Goal: Task Accomplishment & Management: Use online tool/utility

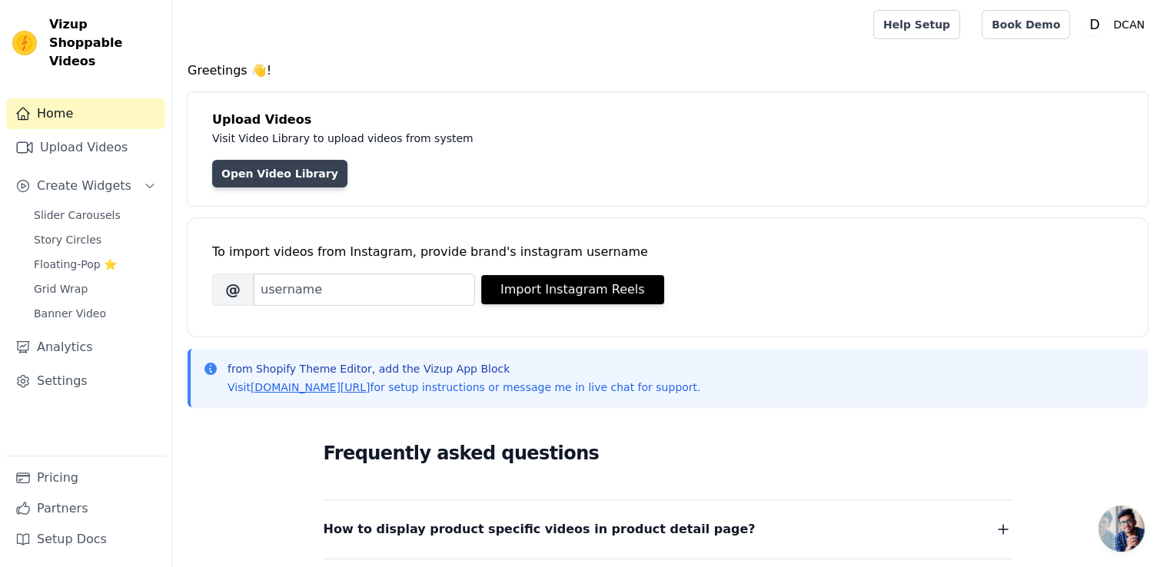
click at [240, 173] on link "Open Video Library" at bounding box center [279, 174] width 135 height 28
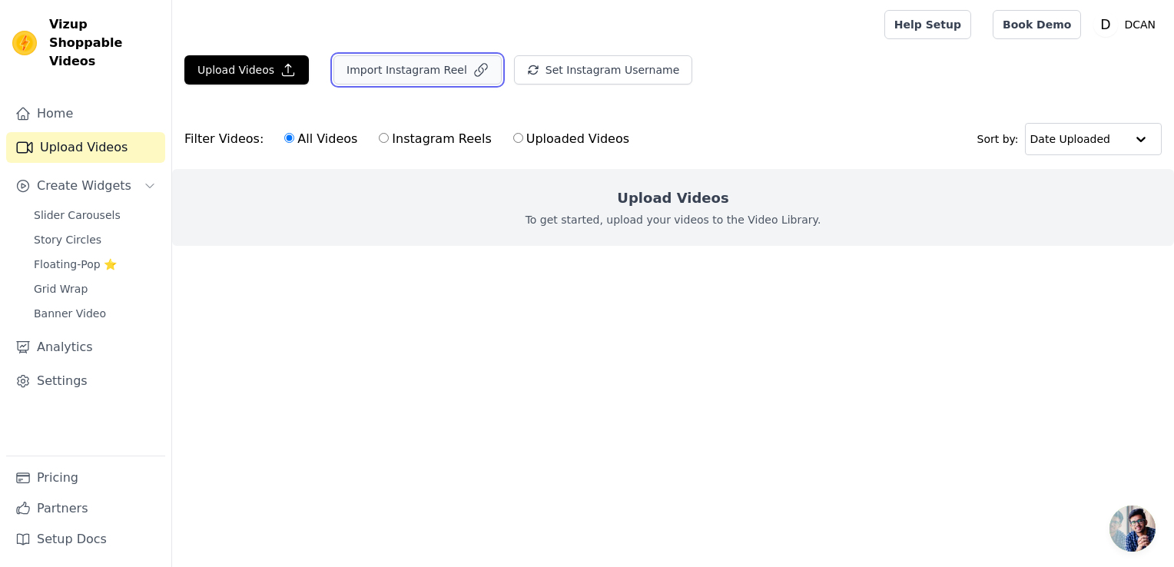
click at [409, 58] on button "Import Instagram Reel" at bounding box center [418, 69] width 168 height 29
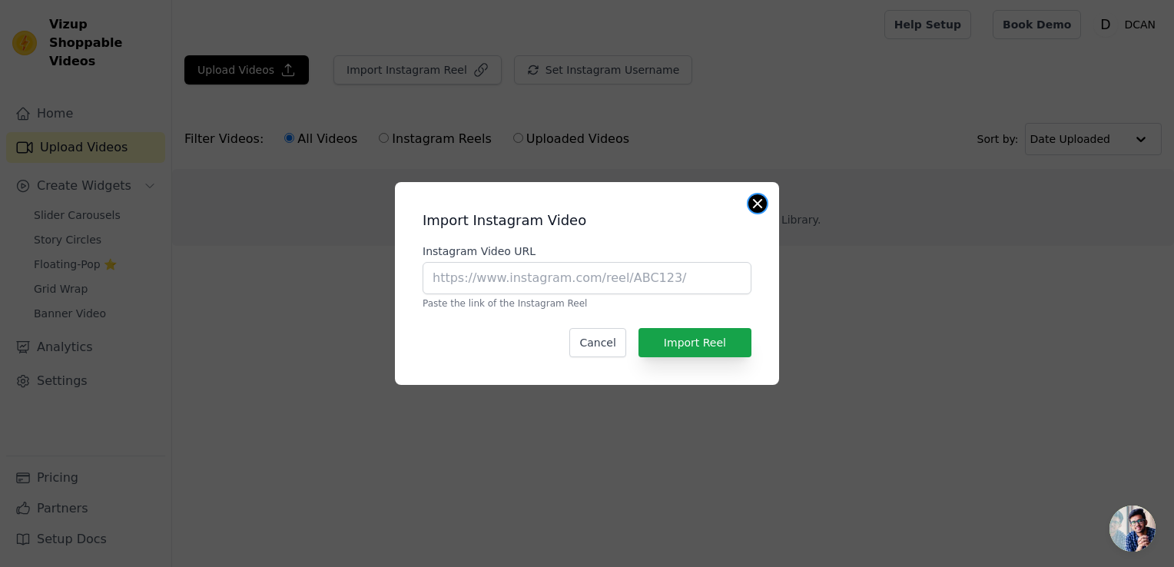
click at [755, 201] on button "Close modal" at bounding box center [758, 203] width 18 height 18
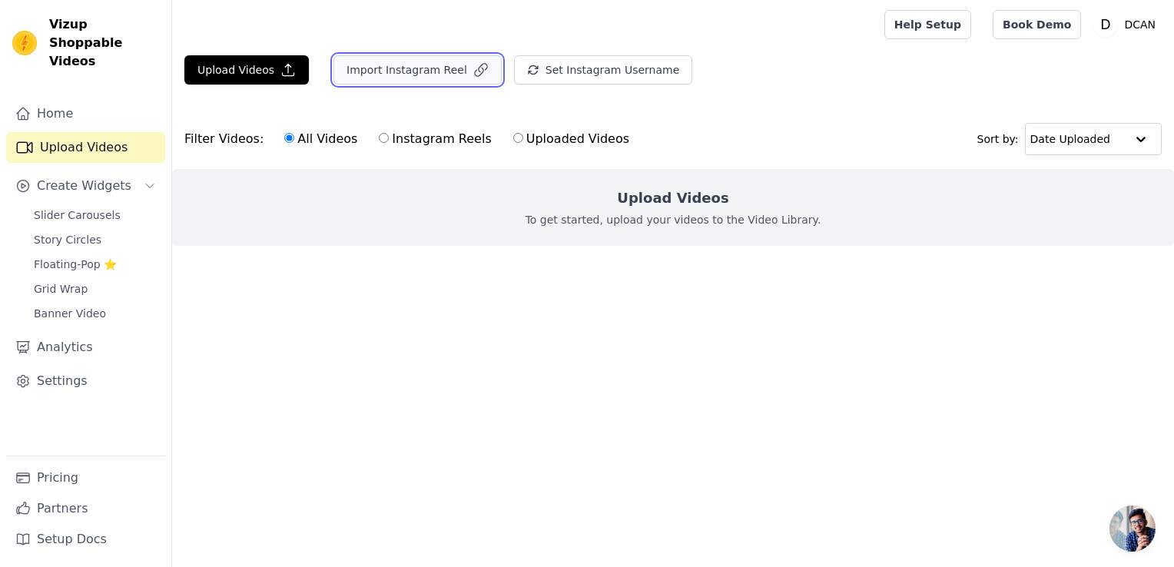
click at [384, 76] on button "Import Instagram Reel" at bounding box center [418, 69] width 168 height 29
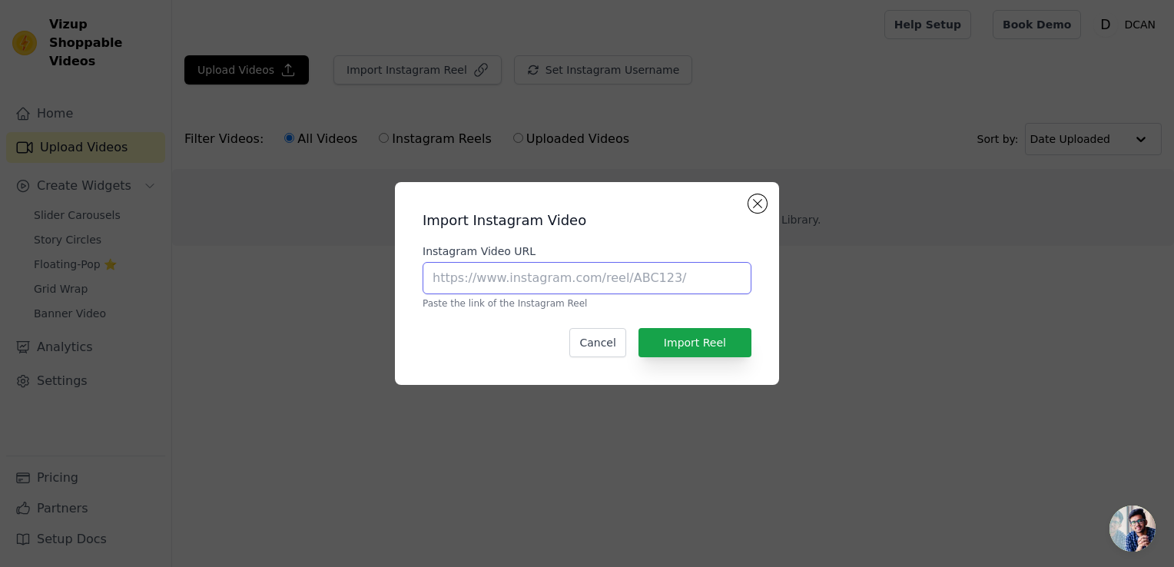
paste input "[URL][DOMAIN_NAME]"
type input "[URL][DOMAIN_NAME]"
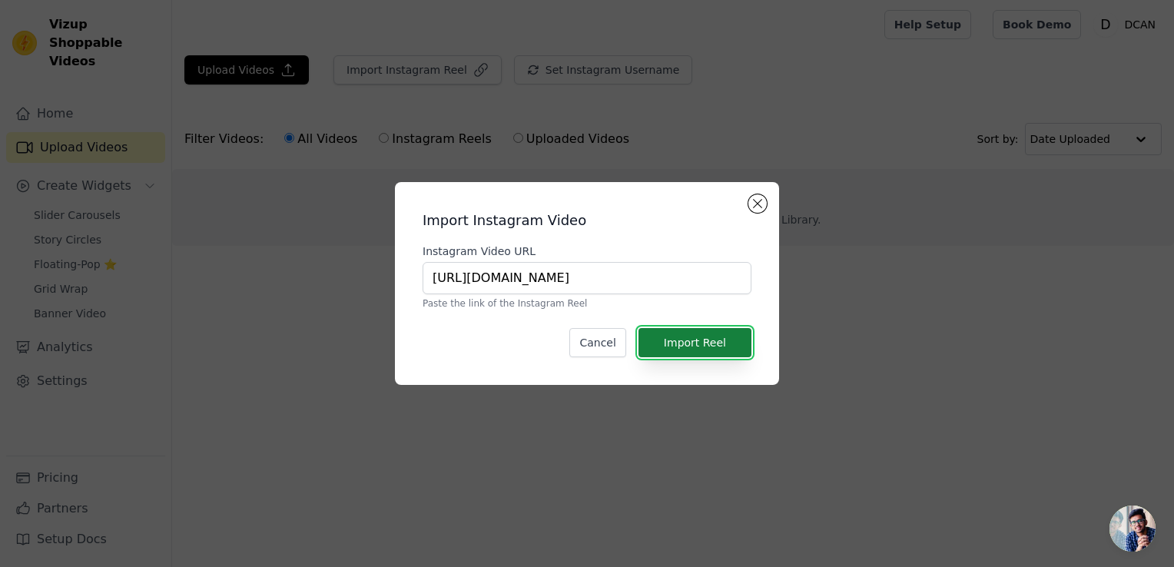
click at [721, 340] on button "Import Reel" at bounding box center [695, 342] width 113 height 29
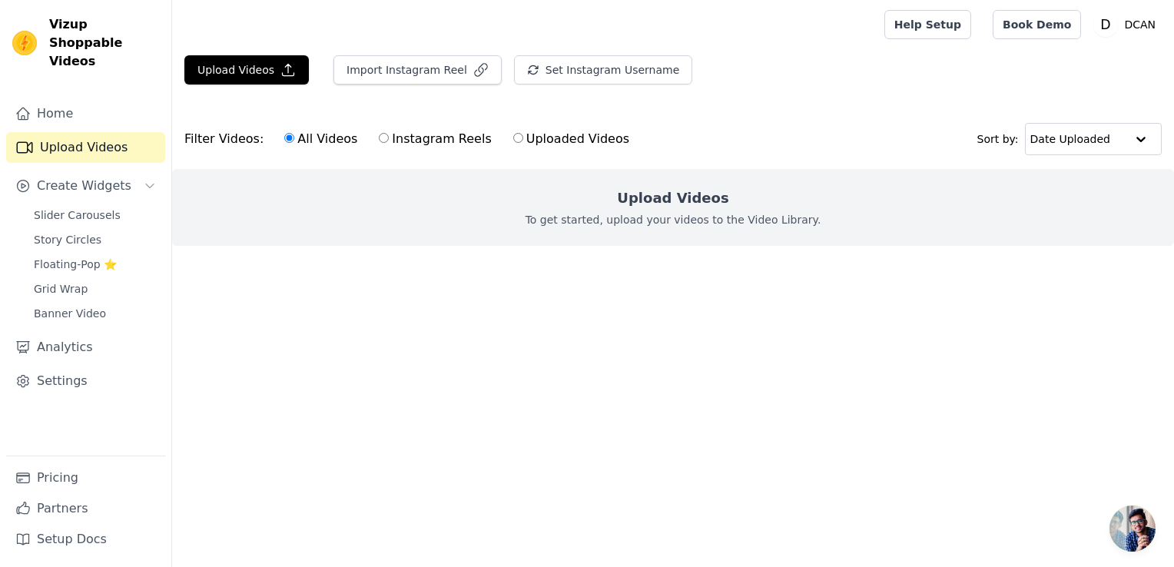
click at [560, 218] on p "To get started, upload your videos to the Video Library." at bounding box center [674, 219] width 296 height 15
click at [254, 73] on button "Upload Videos" at bounding box center [246, 69] width 125 height 29
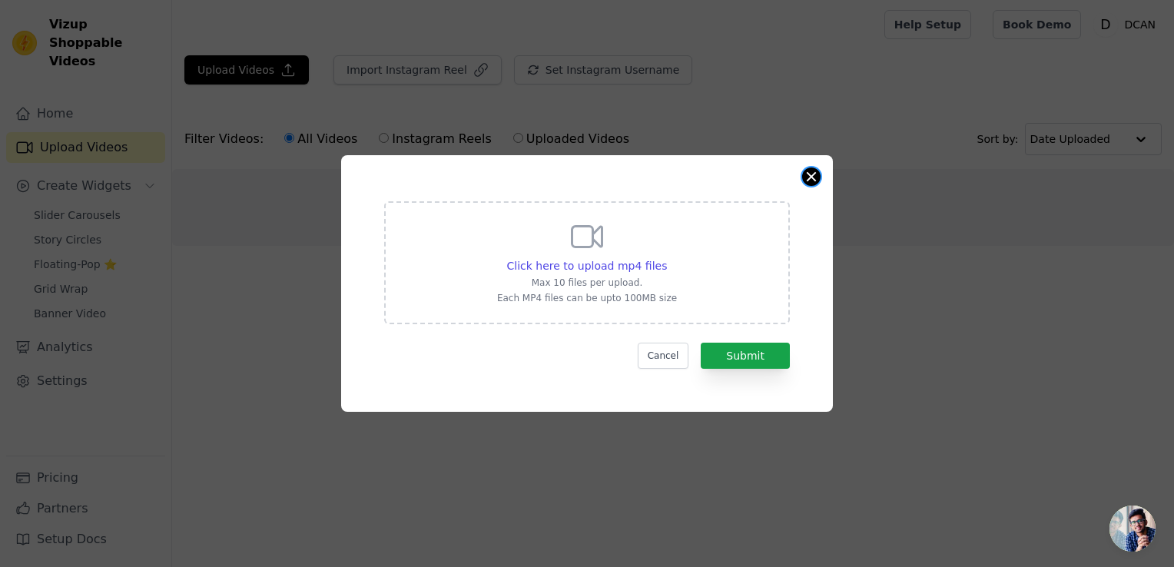
click at [805, 177] on button "Close modal" at bounding box center [811, 177] width 18 height 18
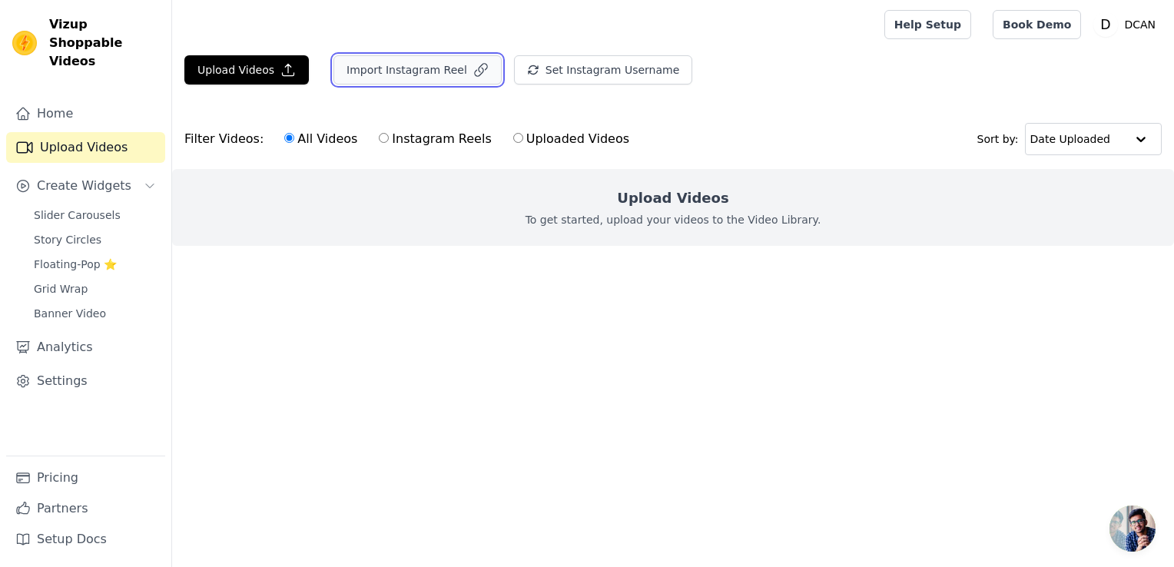
click at [473, 71] on icon "button" at bounding box center [480, 69] width 15 height 15
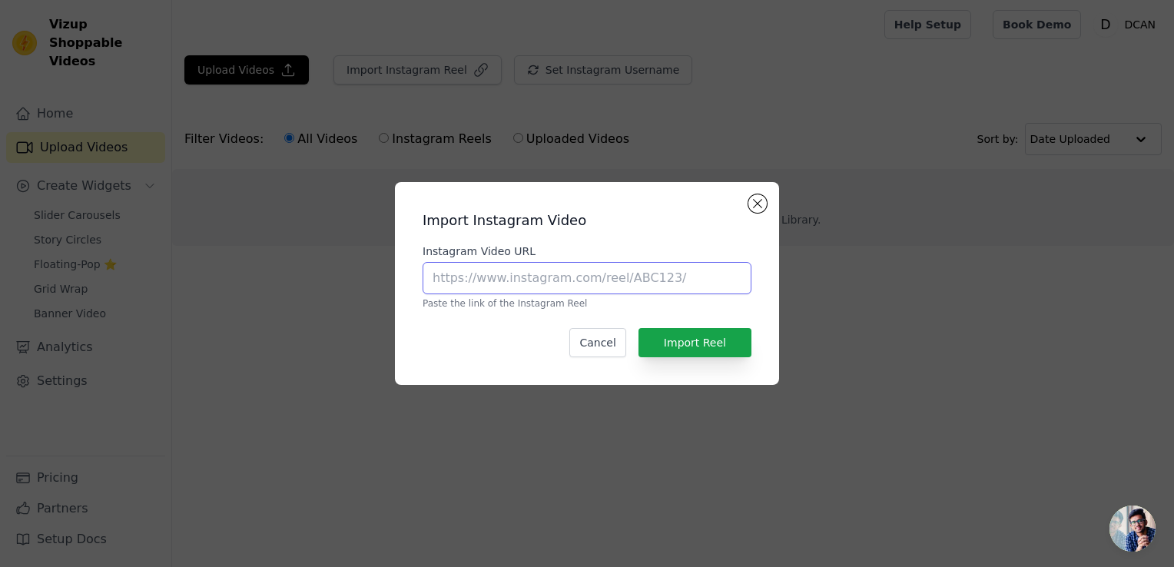
click at [633, 269] on input "Instagram Video URL" at bounding box center [587, 278] width 329 height 32
drag, startPoint x: 633, startPoint y: 271, endPoint x: 619, endPoint y: 287, distance: 20.7
click at [619, 286] on input "Instagram Video URL" at bounding box center [587, 278] width 329 height 32
paste input "https://www.instagram.com/reel/DKr9QZGM1dV/?igsh=MWZwYjN5aXpxcjJ0ZA=="
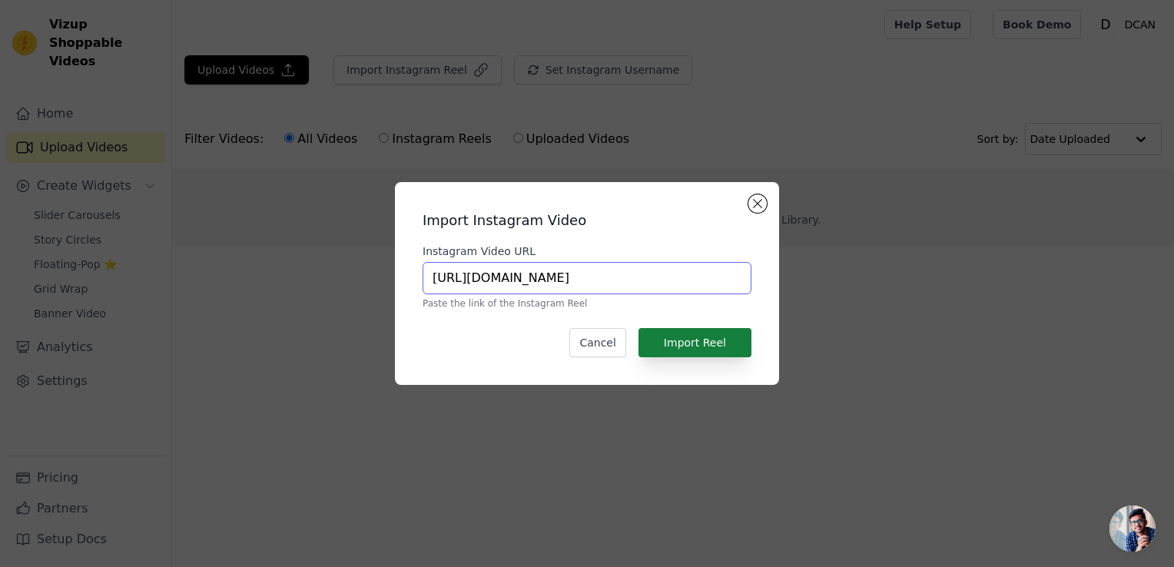
type input "https://www.instagram.com/reel/DKr9QZGM1dV/?igsh=MWZwYjN5aXpxcjJ0ZA=="
click at [681, 349] on button "Import Reel" at bounding box center [695, 342] width 113 height 29
click at [681, 0] on html "Vizup Shoppable Videos Home Upload Videos Create Widgets Slider Carousels Story…" at bounding box center [587, 0] width 1174 height 0
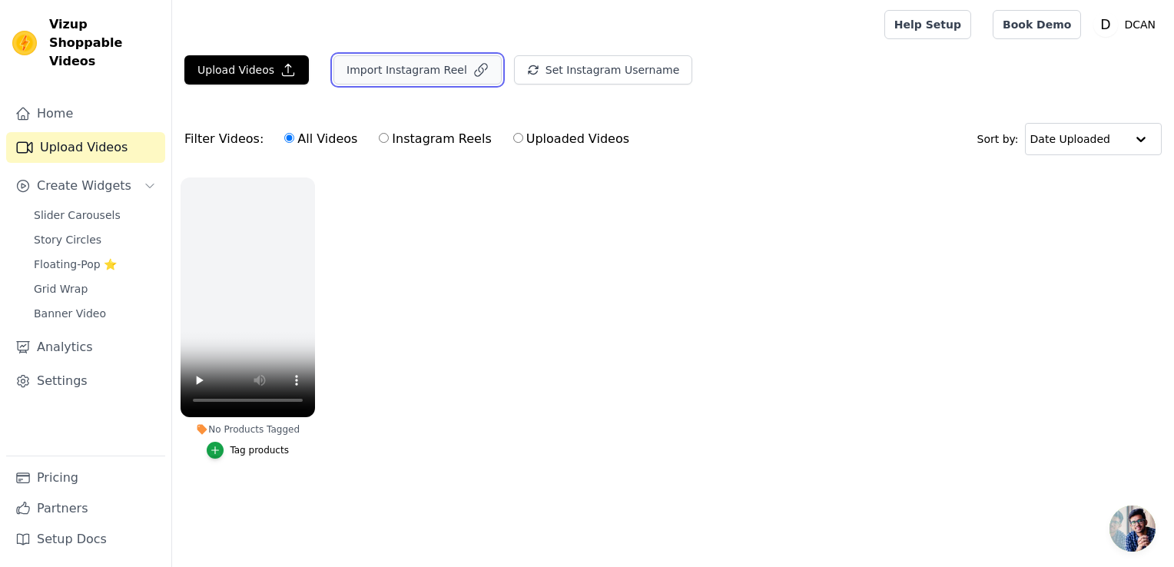
click at [441, 77] on button "Import Instagram Reel" at bounding box center [418, 69] width 168 height 29
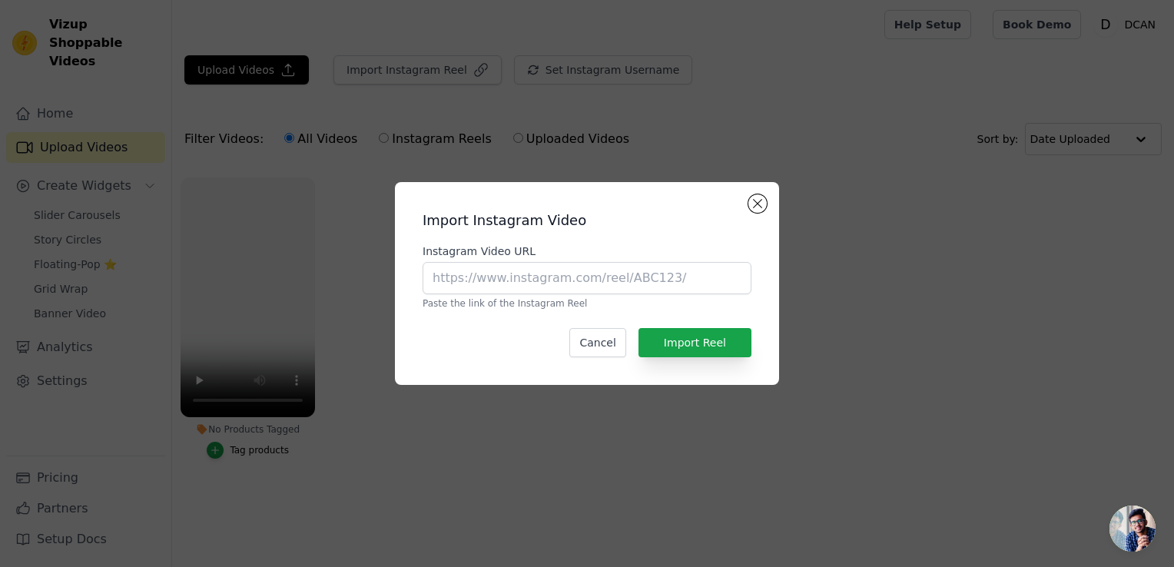
click at [664, 148] on div "Import Instagram Video Instagram Video URL Paste the link of the Instagram Reel…" at bounding box center [587, 283] width 1174 height 567
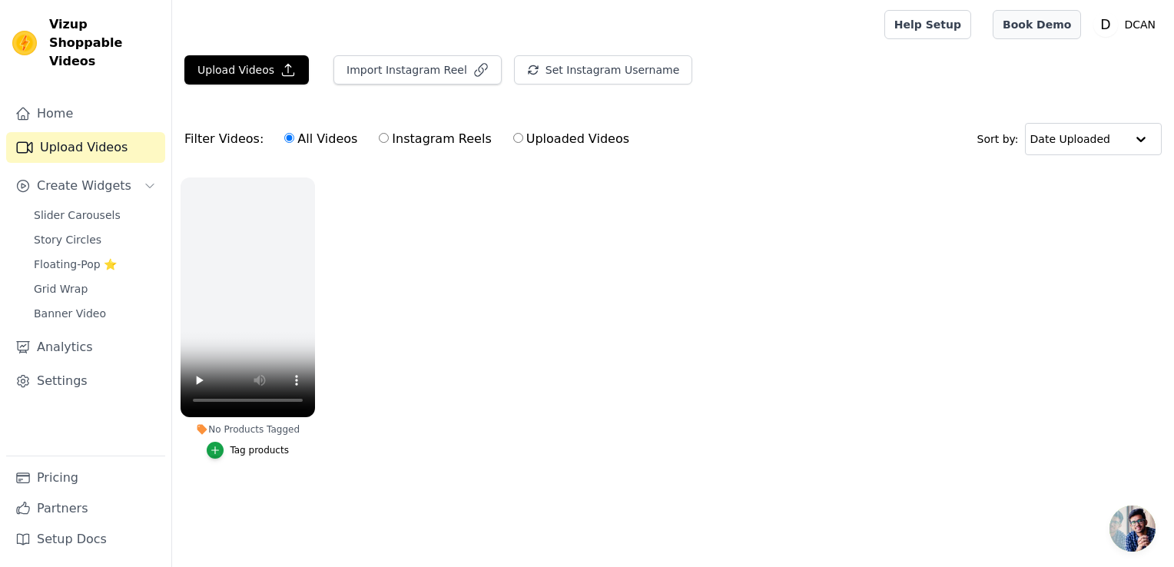
click at [1069, 25] on link "Book Demo" at bounding box center [1037, 24] width 88 height 29
click at [73, 100] on link "Home" at bounding box center [85, 113] width 159 height 31
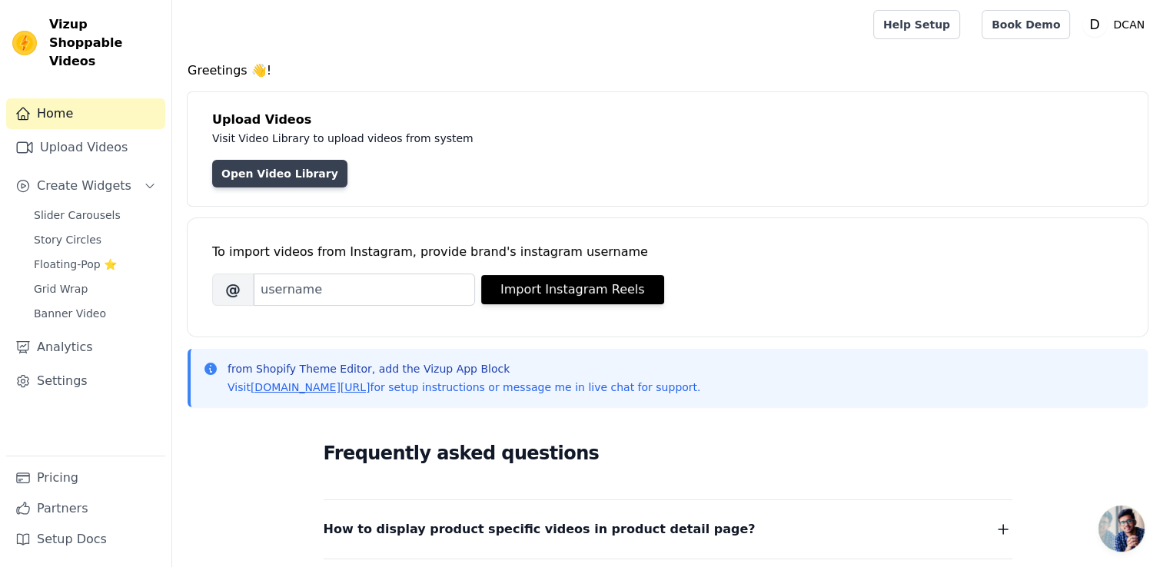
click at [267, 174] on link "Open Video Library" at bounding box center [279, 174] width 135 height 28
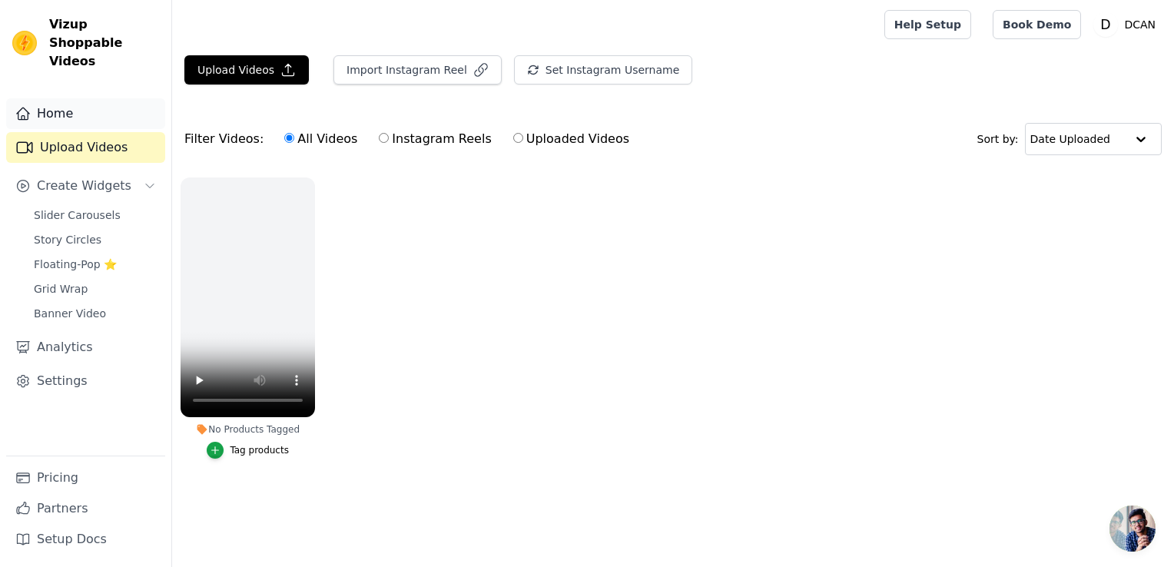
click at [78, 100] on link "Home" at bounding box center [85, 113] width 159 height 31
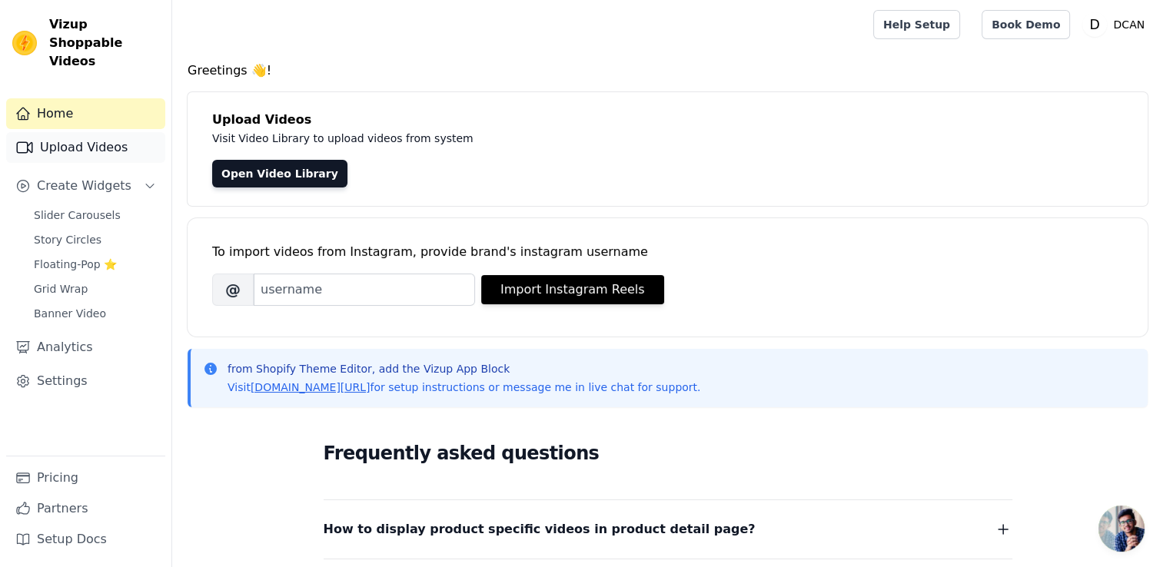
click at [89, 139] on link "Upload Videos" at bounding box center [85, 147] width 159 height 31
click at [281, 171] on link "Open Video Library" at bounding box center [279, 174] width 135 height 28
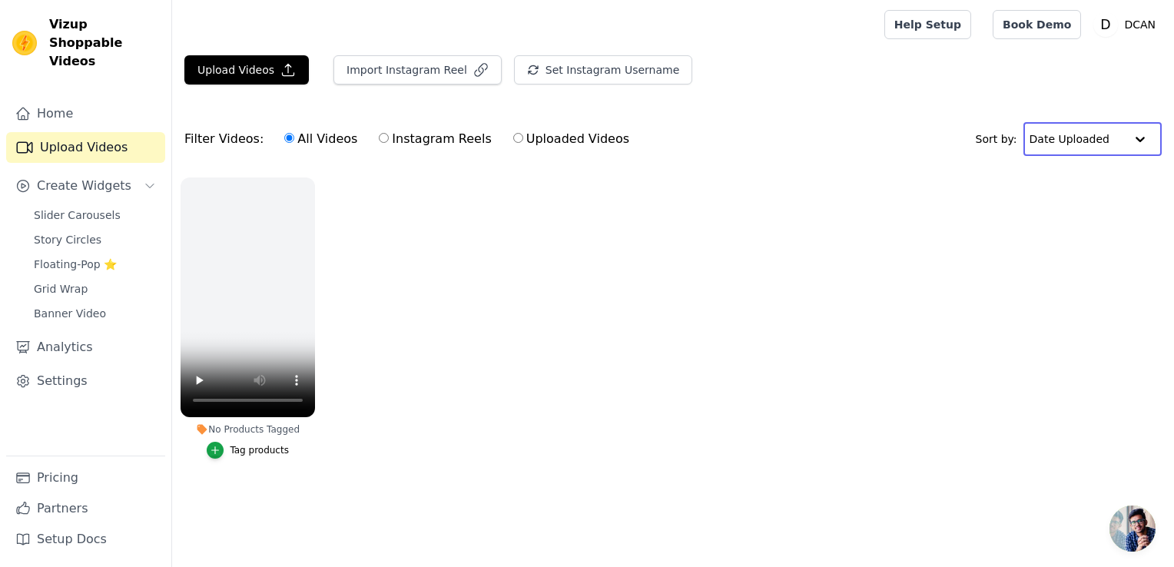
click at [1064, 128] on input "text" at bounding box center [1077, 139] width 95 height 31
click at [1080, 180] on div "Date Created" at bounding box center [1088, 187] width 129 height 18
click at [1075, 140] on input "text" at bounding box center [1082, 139] width 87 height 31
click at [1090, 198] on div "Video Duration" at bounding box center [1092, 205] width 120 height 18
click at [117, 177] on span "Create Widgets" at bounding box center [84, 186] width 95 height 18
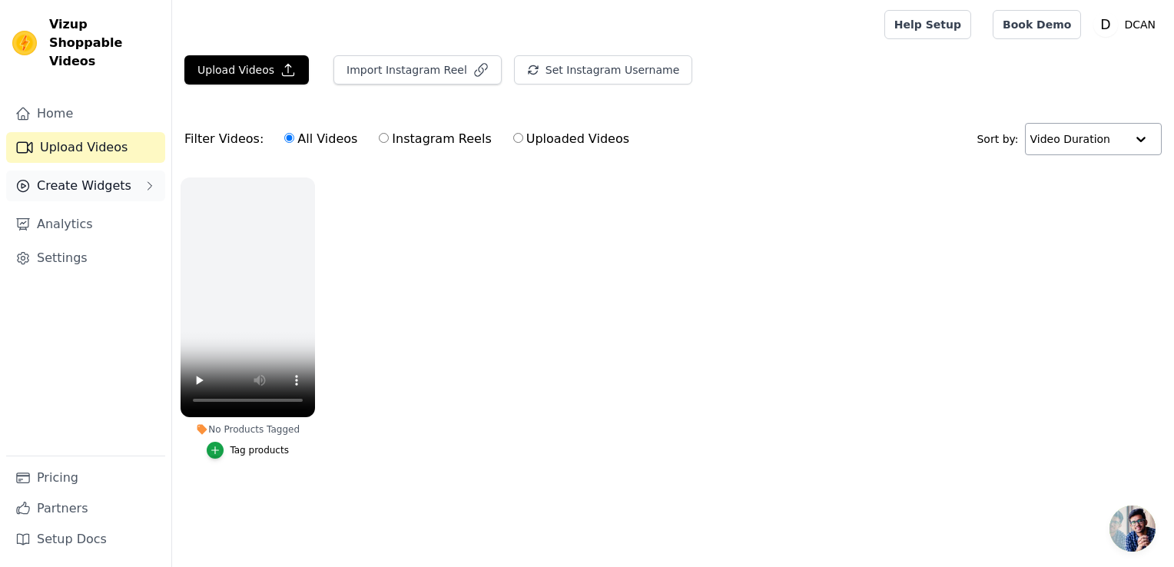
click at [121, 171] on button "Create Widgets" at bounding box center [85, 186] width 159 height 31
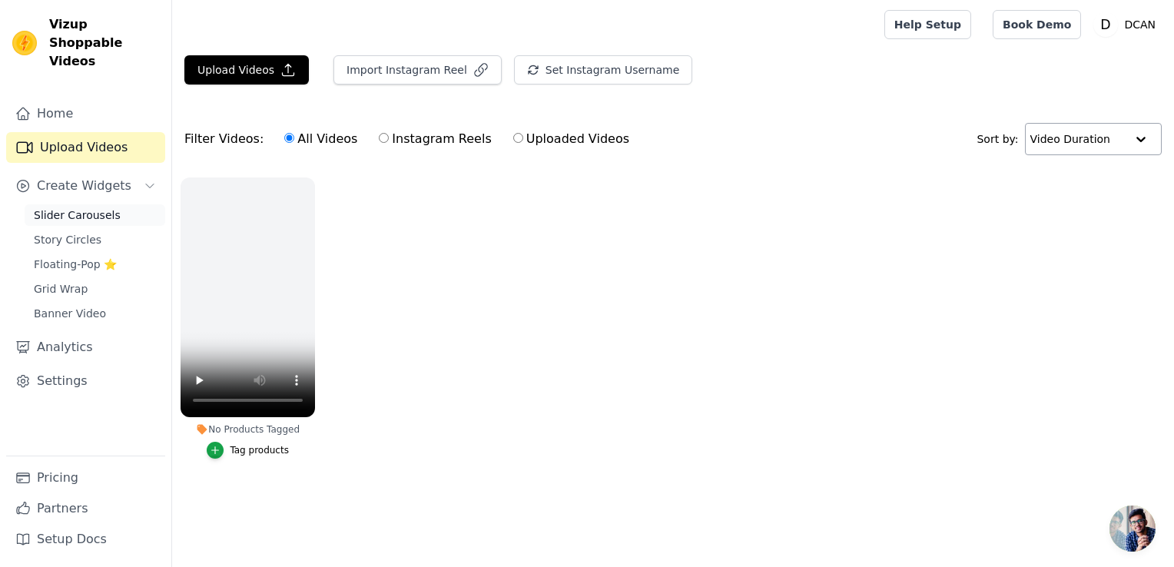
click at [114, 204] on link "Slider Carousels" at bounding box center [95, 215] width 141 height 22
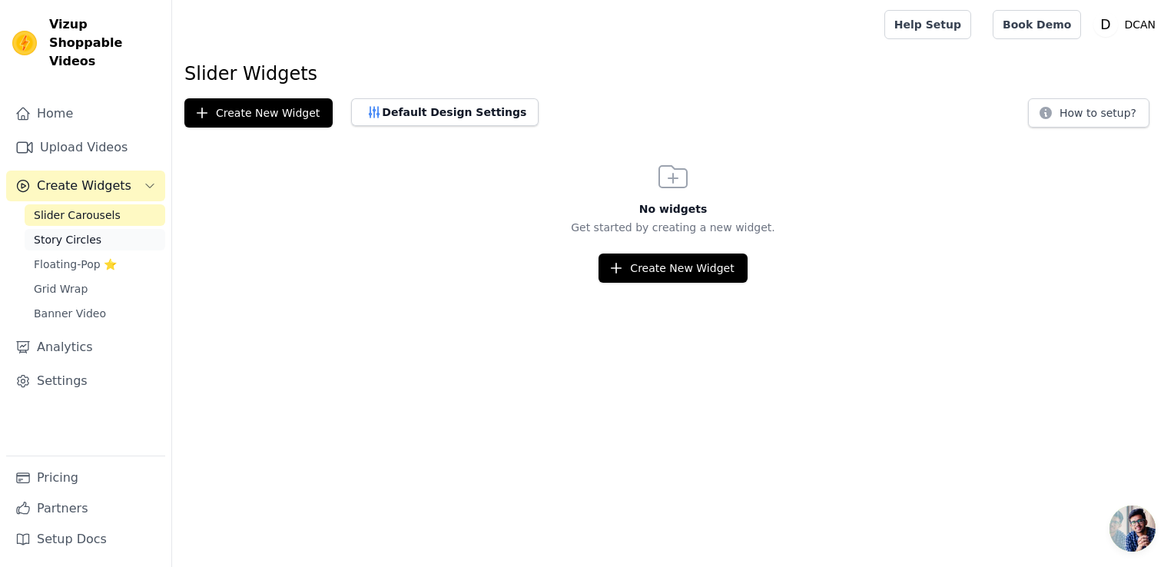
click at [92, 229] on link "Story Circles" at bounding box center [95, 240] width 141 height 22
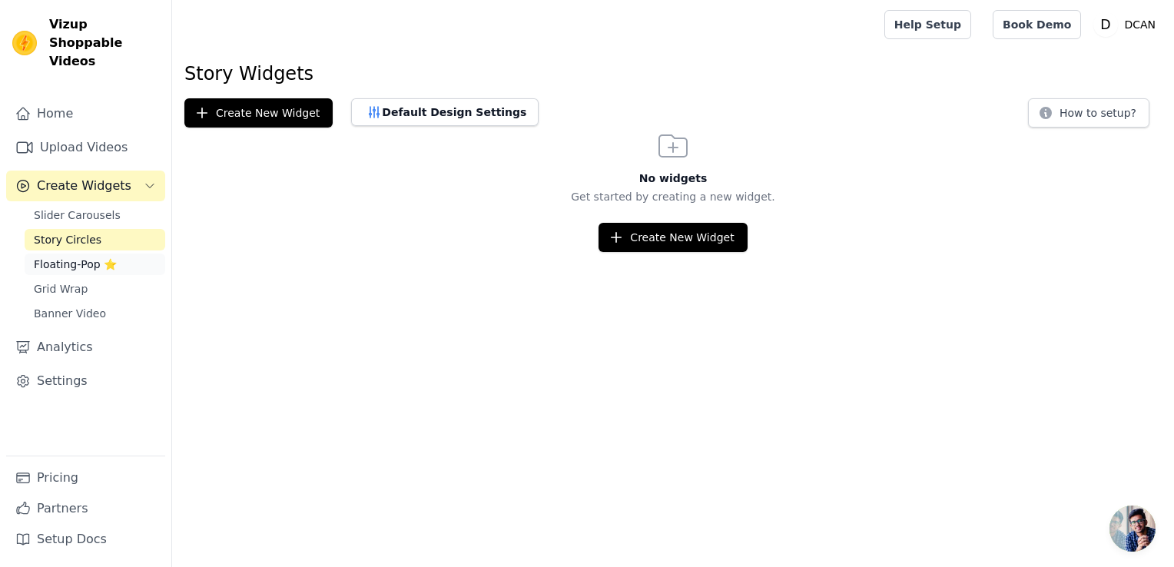
click at [108, 257] on span "Floating-Pop ⭐" at bounding box center [75, 264] width 83 height 15
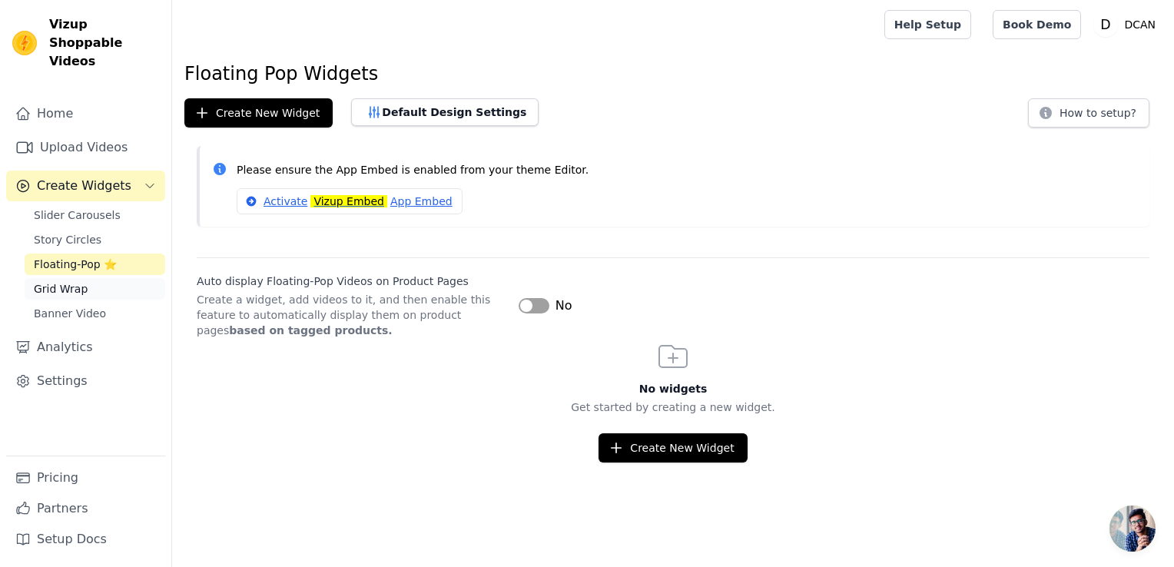
click at [112, 278] on link "Grid Wrap" at bounding box center [95, 289] width 141 height 22
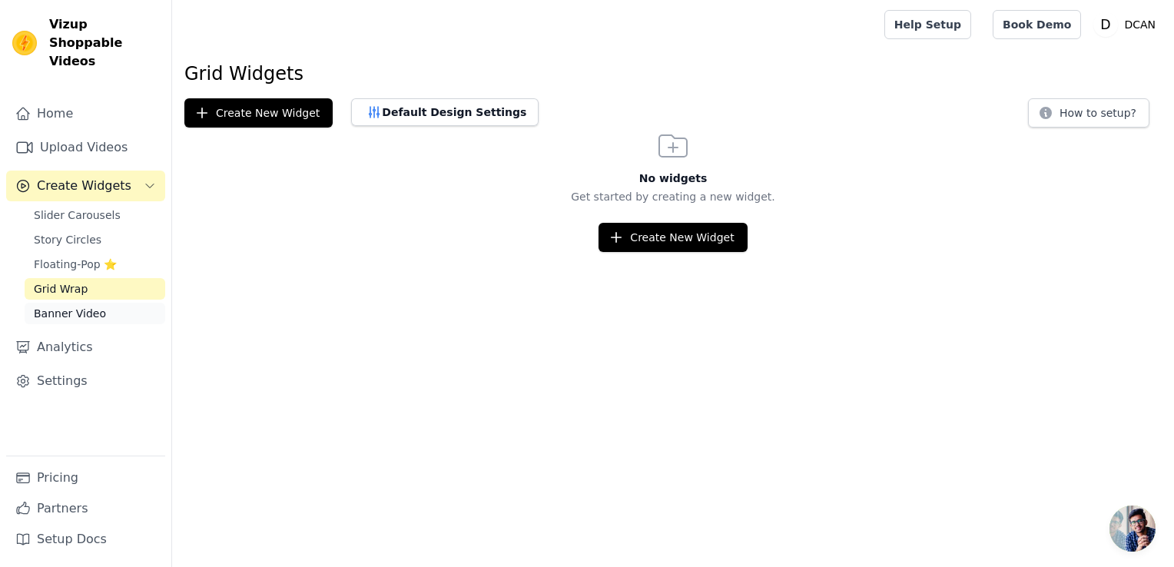
click at [112, 303] on link "Banner Video" at bounding box center [95, 314] width 141 height 22
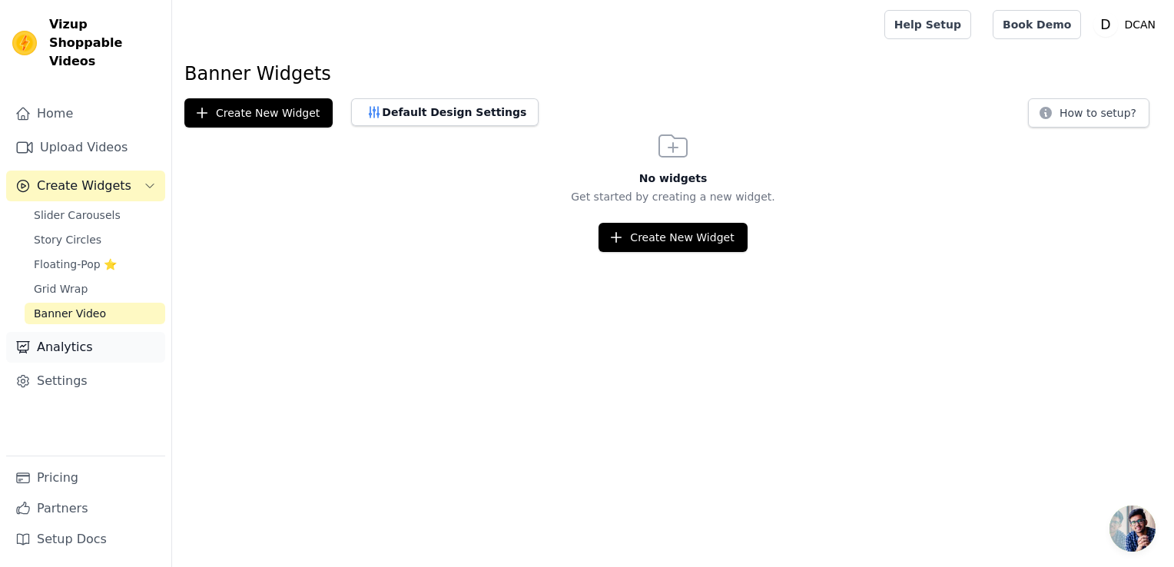
click at [112, 332] on link "Analytics" at bounding box center [85, 347] width 159 height 31
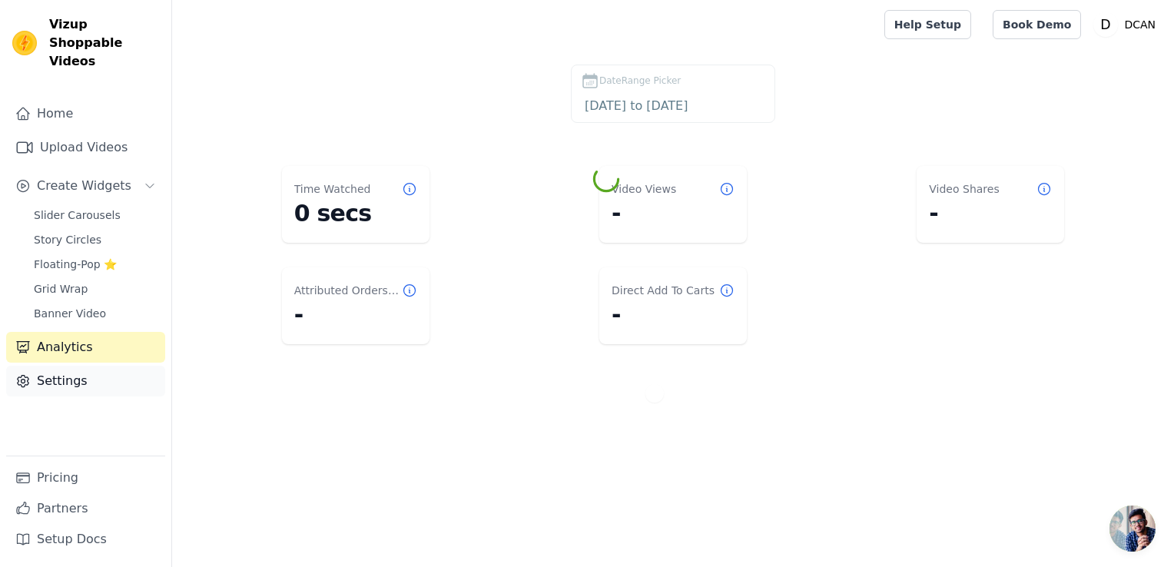
click at [112, 366] on link "Settings" at bounding box center [85, 381] width 159 height 31
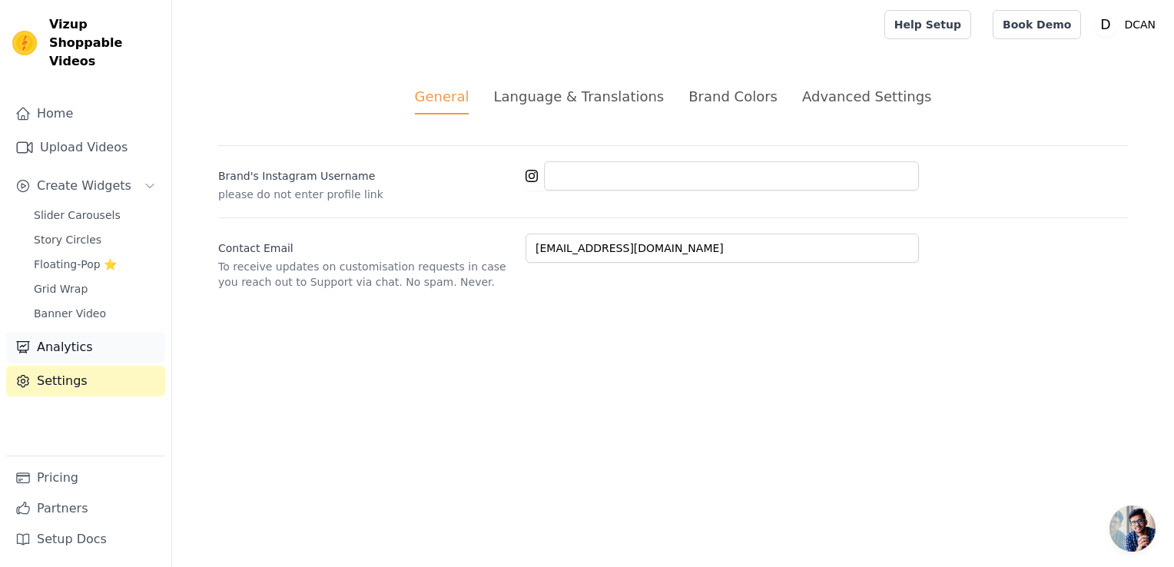
click at [98, 332] on link "Analytics" at bounding box center [85, 347] width 159 height 31
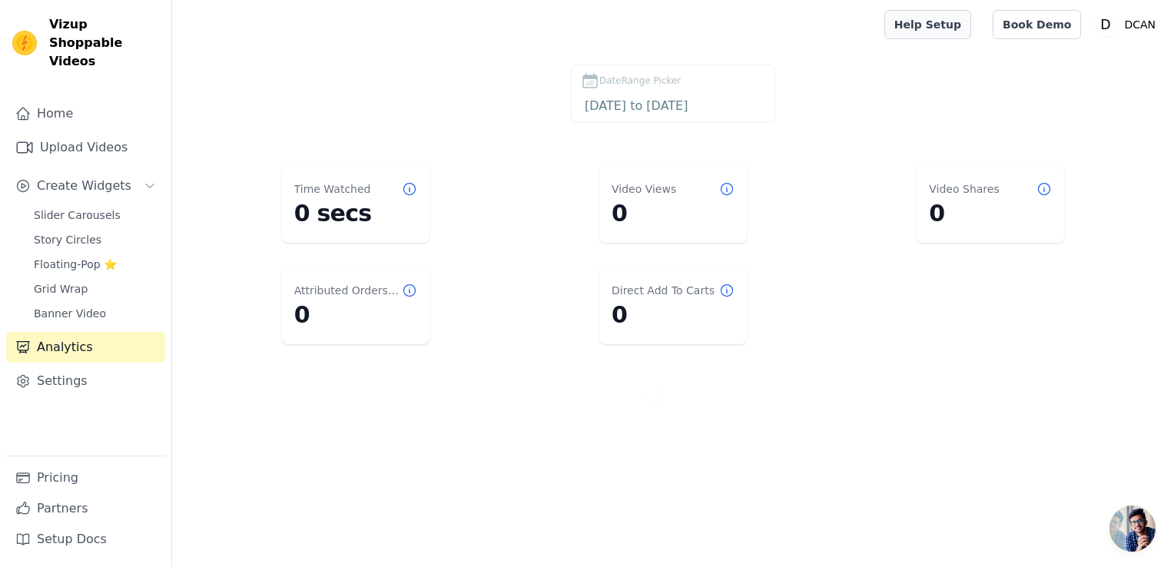
click at [951, 25] on link "Help Setup" at bounding box center [928, 24] width 87 height 29
click at [1029, 15] on link "Book Demo" at bounding box center [1037, 24] width 88 height 29
click at [970, 49] on main "DateRange Picker 2025-09-03 to 2025-10-03 Time Watched 0 secs Video Views 0 Vid…" at bounding box center [673, 249] width 1002 height 400
click at [959, 26] on link "Help Setup" at bounding box center [928, 24] width 87 height 29
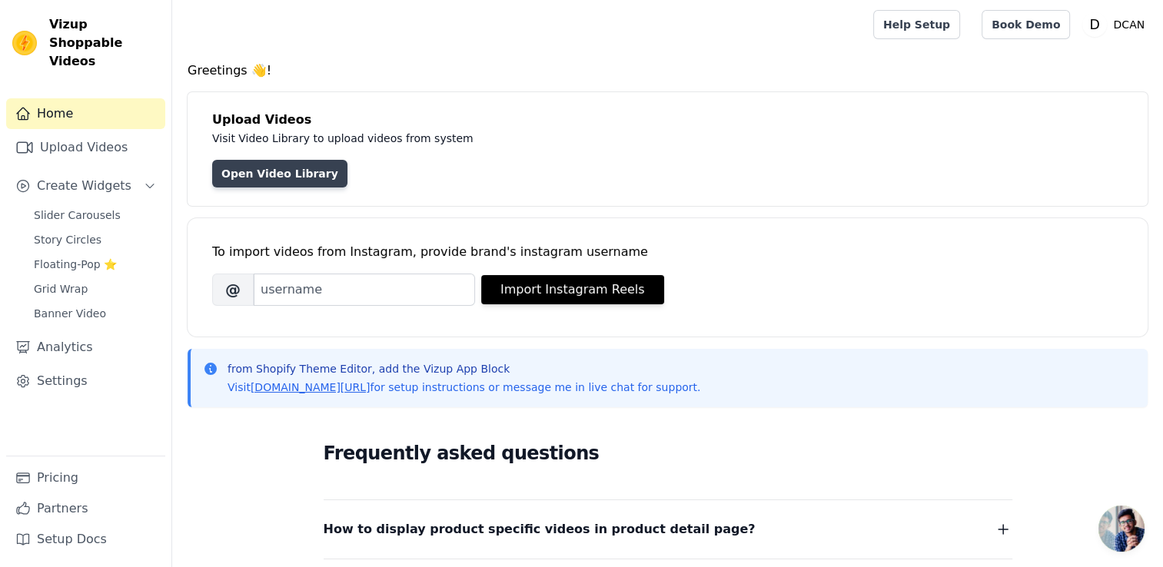
click at [295, 176] on link "Open Video Library" at bounding box center [279, 174] width 135 height 28
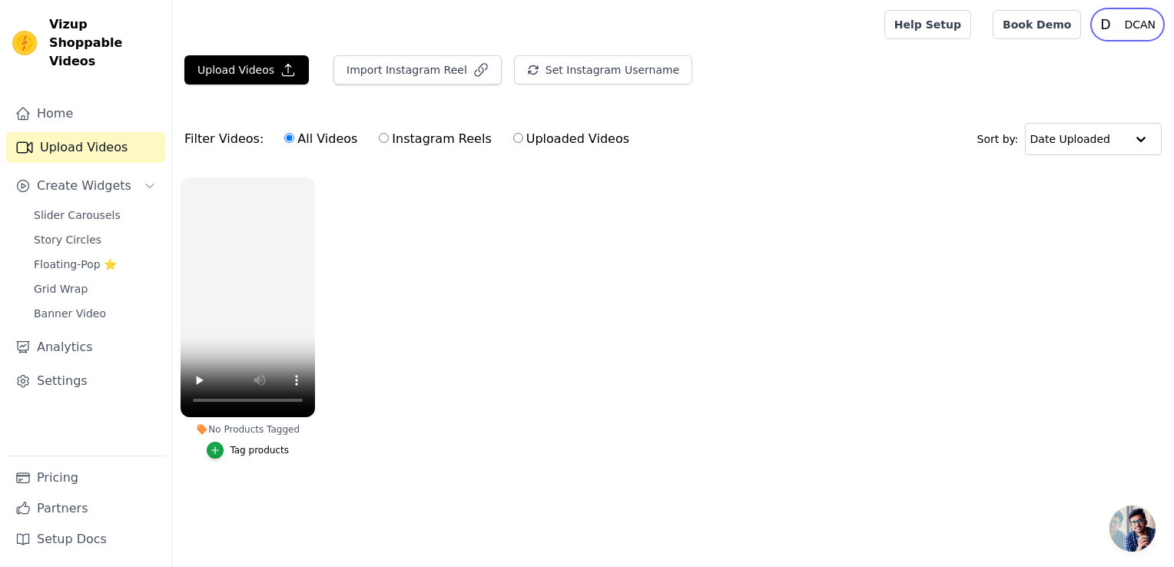
click at [1108, 26] on text "D" at bounding box center [1106, 24] width 10 height 15
click at [1057, 73] on link "Settings" at bounding box center [1089, 64] width 148 height 28
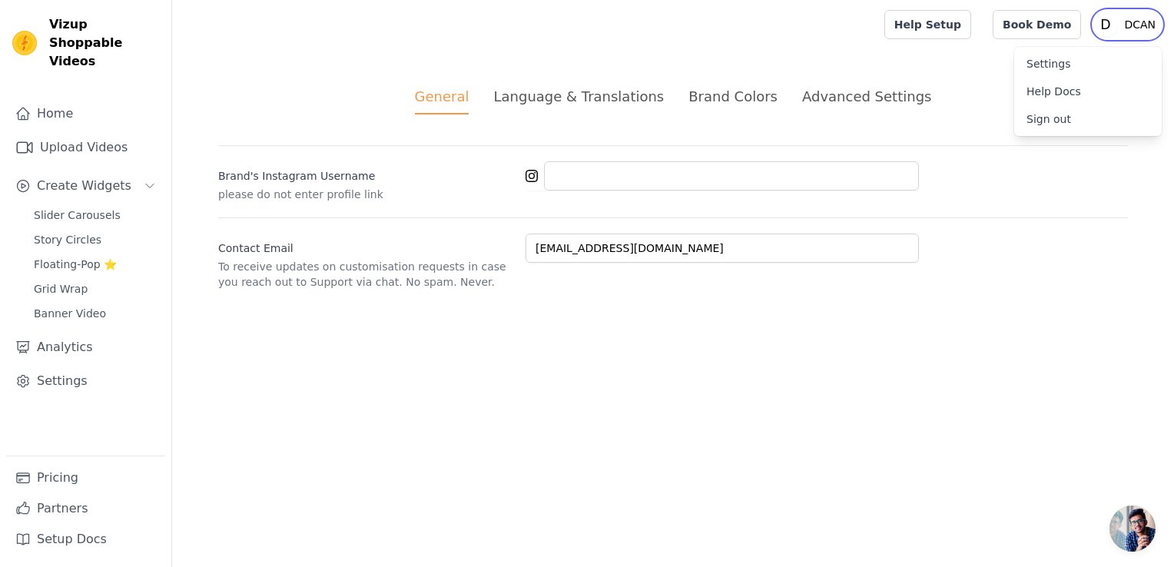
click at [1118, 19] on icon "D" at bounding box center [1106, 24] width 25 height 25
click at [1065, 34] on link "Book Demo" at bounding box center [1037, 24] width 88 height 29
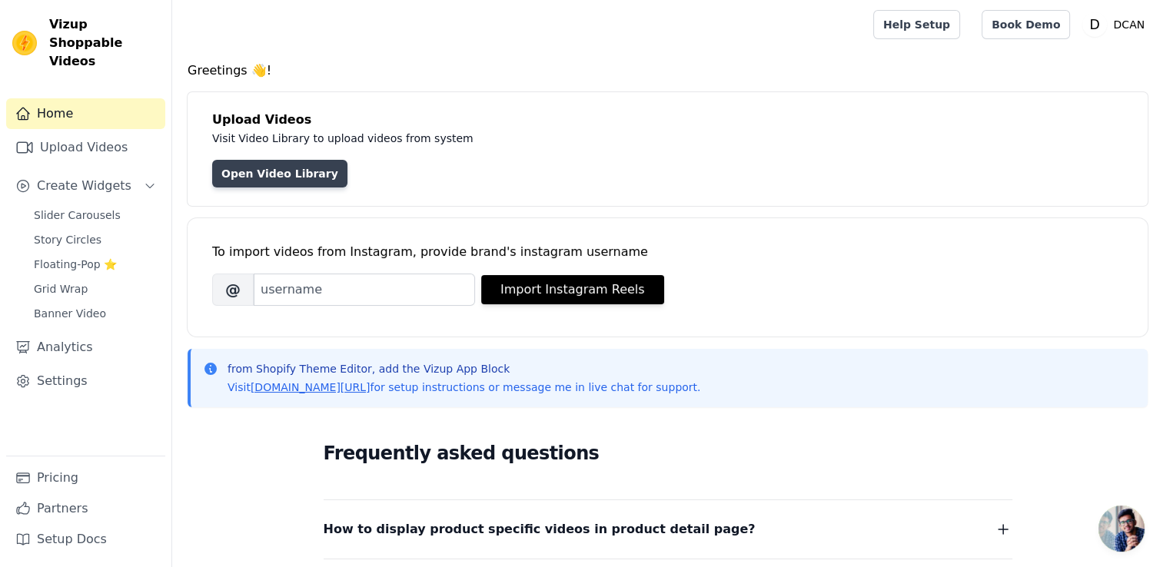
click at [302, 164] on link "Open Video Library" at bounding box center [279, 174] width 135 height 28
click at [276, 183] on link "Open Video Library" at bounding box center [279, 174] width 135 height 28
